Goal: Book appointment/travel/reservation

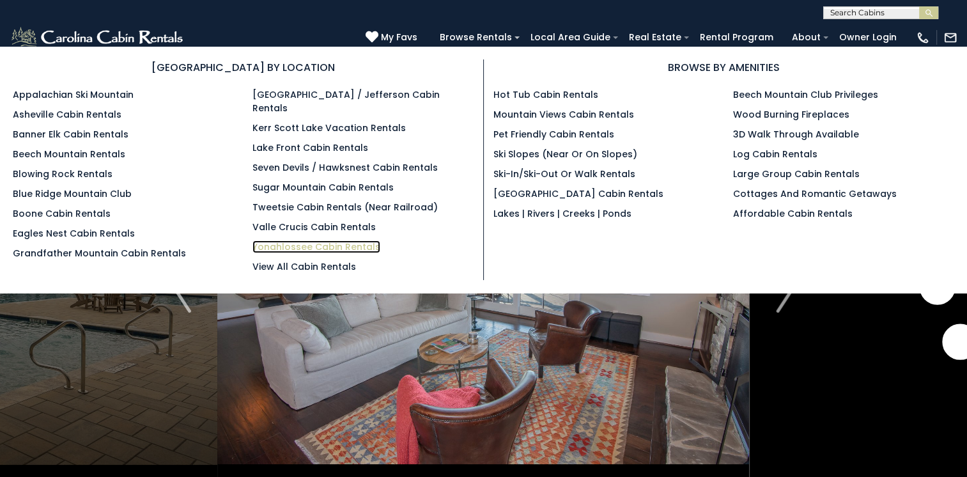
click at [267, 240] on link "Yonahlossee Cabin Rentals" at bounding box center [316, 246] width 128 height 13
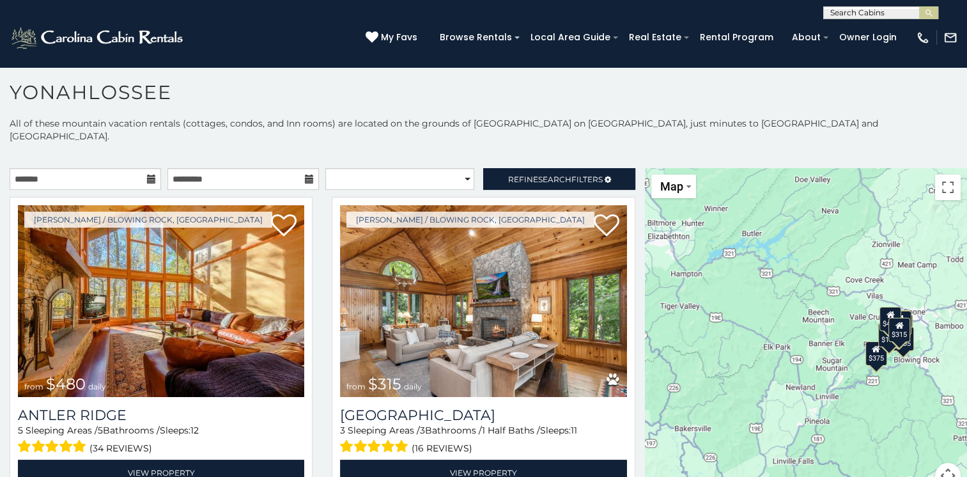
scroll to position [6, 0]
